Goal: Task Accomplishment & Management: Use online tool/utility

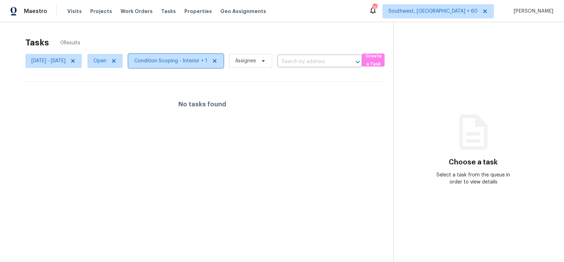
click at [199, 61] on span "Condition Scoping - Interior + 1" at bounding box center [170, 60] width 73 height 7
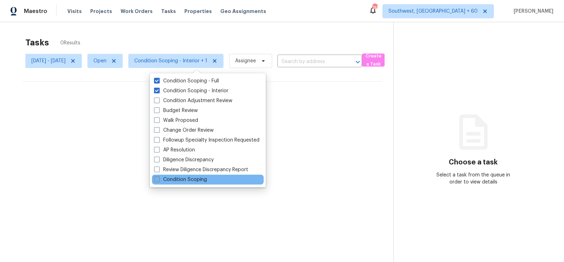
click at [188, 177] on label "Condition Scoping" at bounding box center [180, 179] width 53 height 7
click at [158, 177] on input "Condition Scoping" at bounding box center [156, 178] width 5 height 5
checkbox input "true"
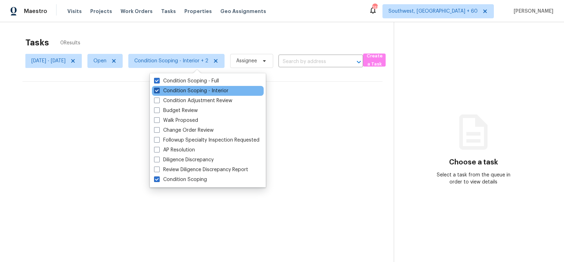
click at [194, 93] on label "Condition Scoping - Interior" at bounding box center [191, 90] width 74 height 7
click at [158, 92] on input "Condition Scoping - Interior" at bounding box center [156, 89] width 5 height 5
checkbox input "false"
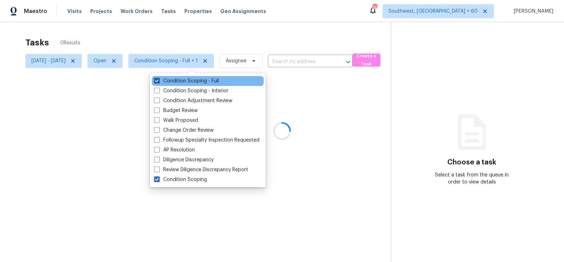
click at [199, 83] on label "Condition Scoping - Full" at bounding box center [186, 80] width 65 height 7
click at [158, 82] on input "Condition Scoping - Full" at bounding box center [156, 79] width 5 height 5
checkbox input "false"
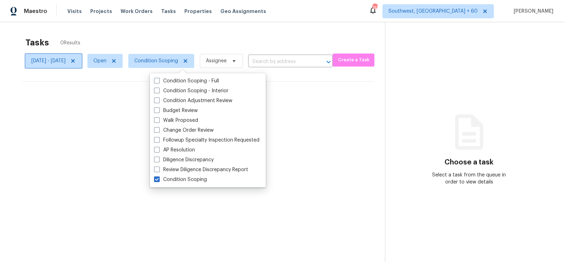
click at [75, 61] on icon at bounding box center [73, 61] width 4 height 4
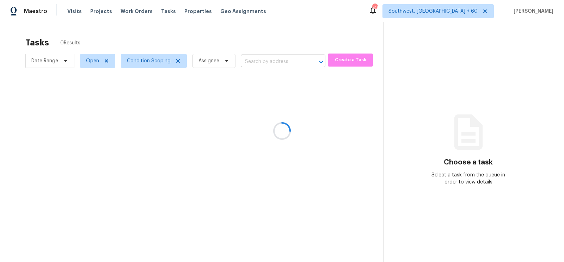
click at [274, 30] on div at bounding box center [282, 131] width 564 height 262
